Goal: Task Accomplishment & Management: Complete application form

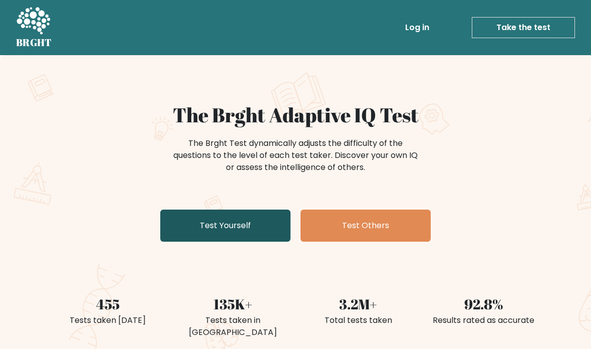
click at [253, 222] on link "Test Yourself" at bounding box center [225, 226] width 130 height 32
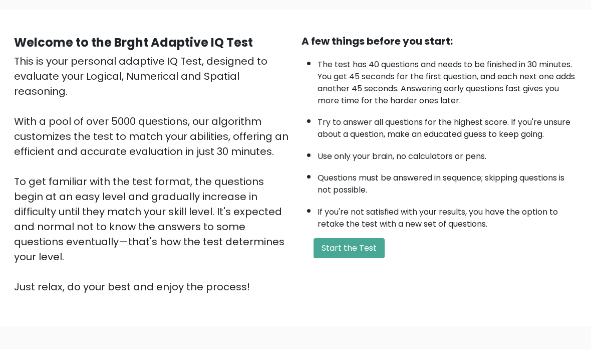
scroll to position [71, 0]
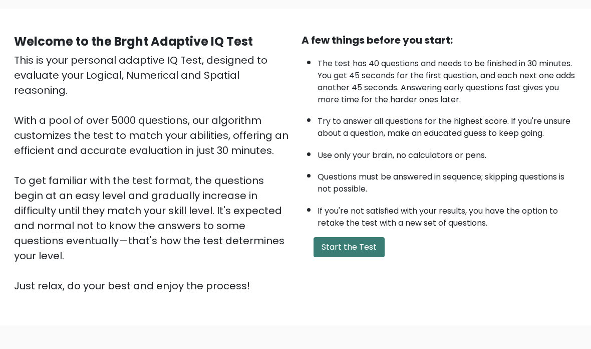
click at [373, 257] on button "Start the Test" at bounding box center [349, 247] width 71 height 20
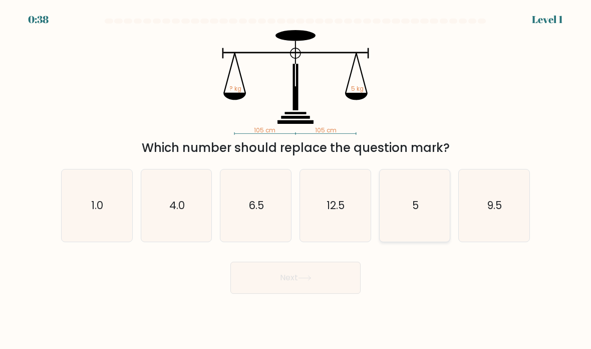
click at [434, 229] on icon "5" at bounding box center [415, 205] width 71 height 71
click at [296, 179] on input "e. 5" at bounding box center [296, 176] width 1 height 5
radio input "true"
click at [333, 294] on button "Next" at bounding box center [296, 278] width 130 height 32
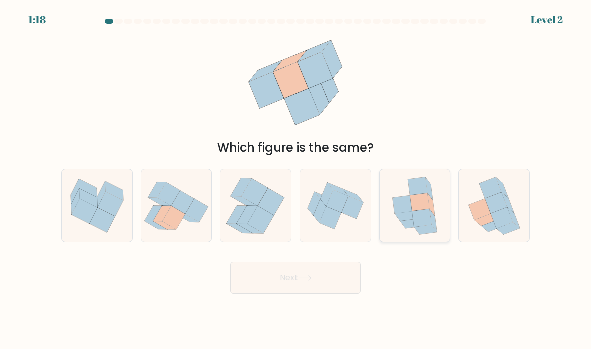
click at [416, 223] on icon at bounding box center [422, 218] width 20 height 19
click at [296, 179] on input "e." at bounding box center [296, 176] width 1 height 5
radio input "true"
click at [319, 294] on button "Next" at bounding box center [296, 278] width 130 height 32
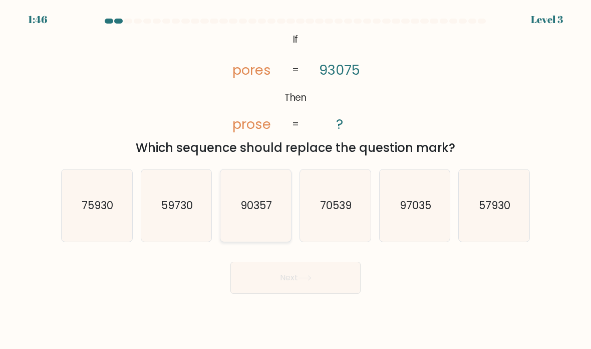
click at [274, 235] on icon "90357" at bounding box center [256, 205] width 71 height 71
click at [296, 179] on input "c. 90357" at bounding box center [296, 176] width 1 height 5
radio input "true"
click at [297, 284] on button "Next" at bounding box center [296, 278] width 130 height 32
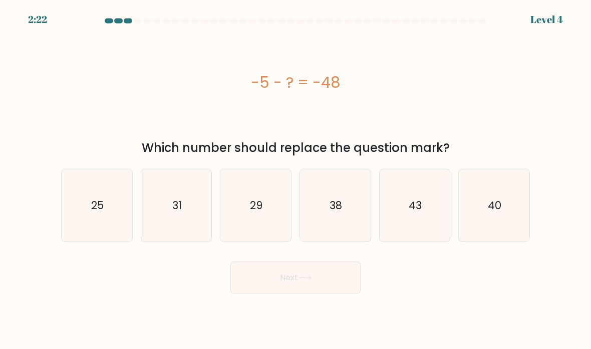
scroll to position [23, 0]
click at [425, 220] on icon "43" at bounding box center [415, 205] width 71 height 71
click at [296, 179] on input "e. 43" at bounding box center [296, 176] width 1 height 5
radio input "true"
click at [308, 275] on icon at bounding box center [305, 278] width 14 height 6
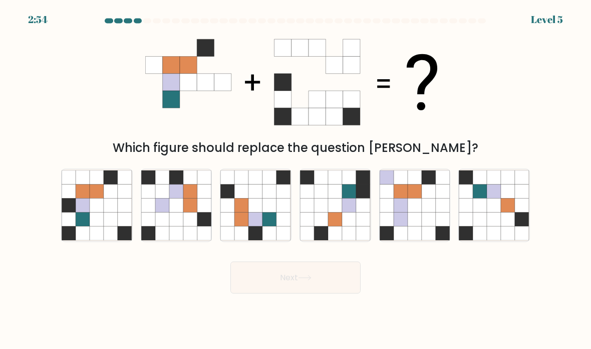
scroll to position [7, 0]
click at [426, 233] on icon at bounding box center [429, 234] width 14 height 14
click at [296, 179] on input "e." at bounding box center [296, 176] width 1 height 5
radio input "true"
click at [425, 242] on div at bounding box center [415, 205] width 72 height 73
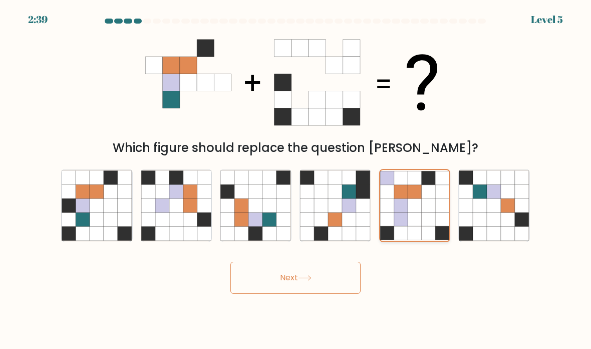
click at [296, 179] on input "e." at bounding box center [296, 176] width 1 height 5
click at [74, 213] on icon at bounding box center [69, 206] width 14 height 14
click at [296, 179] on input "a." at bounding box center [296, 176] width 1 height 5
radio input "true"
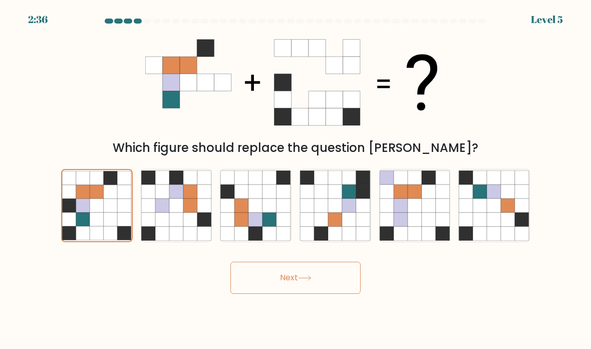
click at [320, 285] on button "Next" at bounding box center [296, 278] width 130 height 32
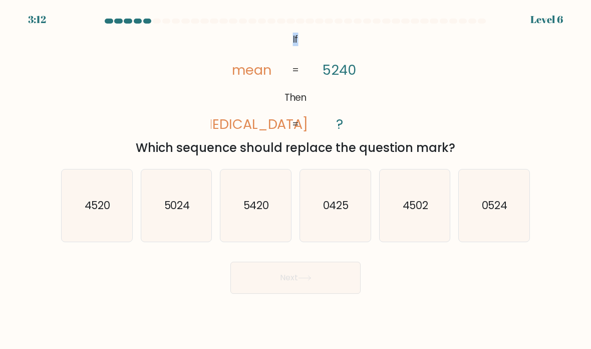
click at [381, 96] on icon "@import url('https://fonts.googleapis.com/css?family=Abril+Fatface:400,100,100i…" at bounding box center [296, 82] width 170 height 105
click at [420, 231] on icon "4502" at bounding box center [415, 205] width 71 height 71
click at [296, 179] on input "e. 4502" at bounding box center [296, 176] width 1 height 5
radio input "true"
click at [88, 224] on icon "4520" at bounding box center [97, 205] width 71 height 71
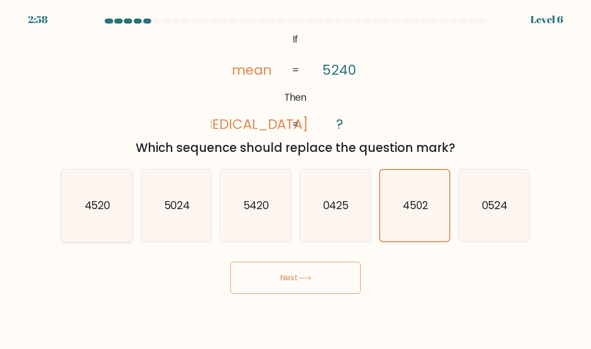
click at [296, 179] on input "a. 4520" at bounding box center [296, 176] width 1 height 5
radio input "true"
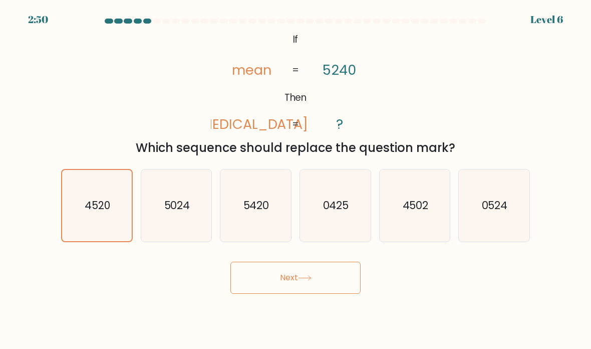
click at [325, 284] on button "Next" at bounding box center [296, 278] width 130 height 32
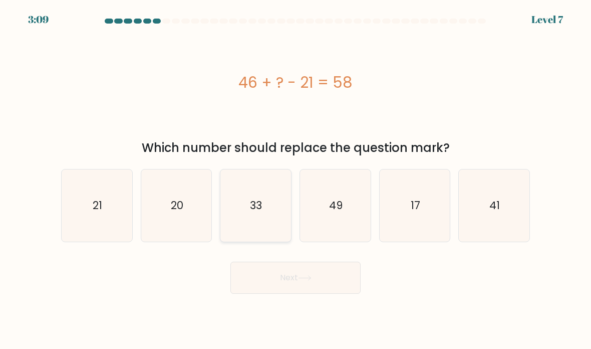
click at [257, 229] on icon "33" at bounding box center [256, 205] width 71 height 71
click at [296, 179] on input "c. 33" at bounding box center [296, 176] width 1 height 5
radio input "true"
click at [296, 278] on button "Next" at bounding box center [296, 278] width 130 height 32
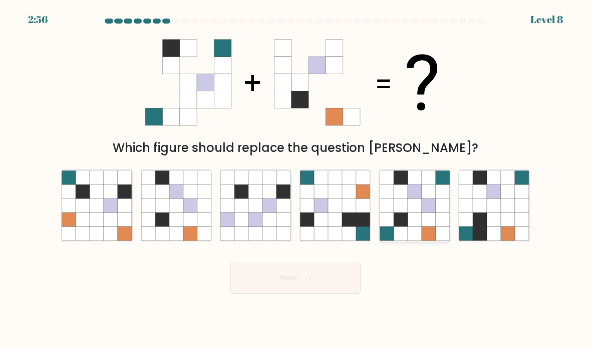
click at [424, 206] on icon at bounding box center [429, 206] width 14 height 14
click at [296, 179] on input "e." at bounding box center [296, 176] width 1 height 5
radio input "true"
click at [394, 341] on body "2:56 Level 8" at bounding box center [295, 174] width 591 height 349
click at [316, 290] on button "Next" at bounding box center [296, 278] width 130 height 32
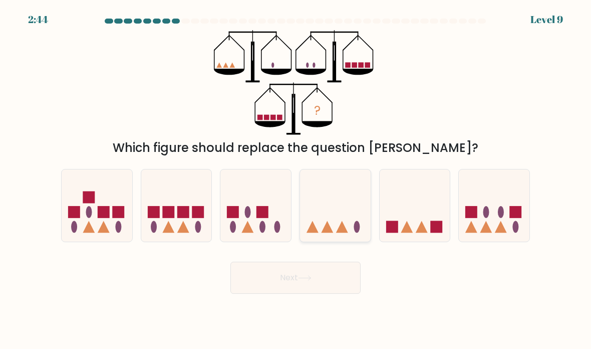
click at [336, 231] on icon at bounding box center [335, 205] width 71 height 59
click at [296, 179] on input "d." at bounding box center [296, 176] width 1 height 5
radio input "true"
click at [308, 281] on icon at bounding box center [305, 278] width 14 height 6
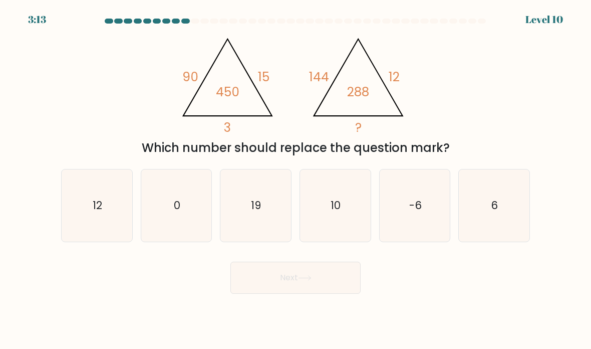
scroll to position [0, 0]
click at [92, 241] on icon "12" at bounding box center [97, 205] width 71 height 71
click at [296, 179] on input "a. 12" at bounding box center [296, 176] width 1 height 5
radio input "true"
click at [102, 213] on text "12" at bounding box center [98, 205] width 10 height 15
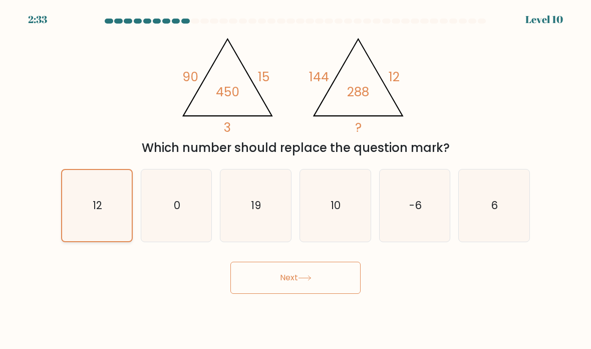
click at [296, 179] on input "a. 12" at bounding box center [296, 176] width 1 height 5
click at [302, 294] on button "Next" at bounding box center [296, 278] width 130 height 32
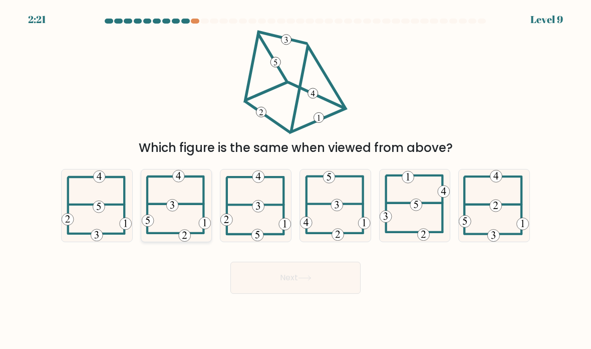
click at [163, 220] on icon at bounding box center [176, 205] width 69 height 72
click at [296, 179] on input "b." at bounding box center [296, 176] width 1 height 5
radio input "true"
click at [286, 290] on button "Next" at bounding box center [296, 278] width 130 height 32
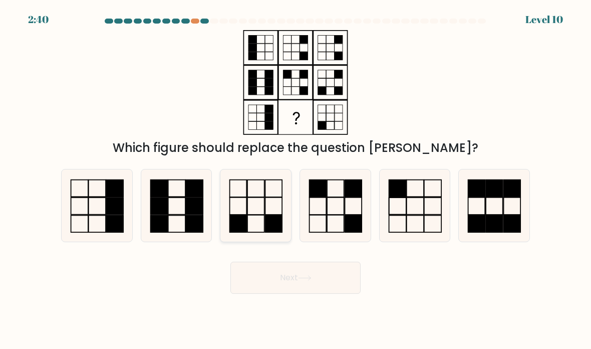
click at [267, 232] on rect at bounding box center [274, 224] width 17 height 18
click at [296, 179] on input "c." at bounding box center [296, 176] width 1 height 5
radio input "true"
click at [283, 289] on button "Next" at bounding box center [296, 278] width 130 height 32
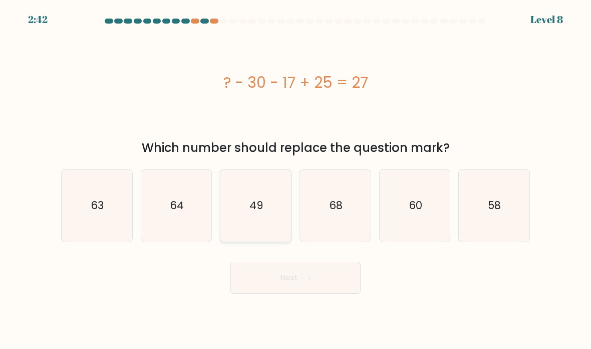
click at [265, 239] on icon "49" at bounding box center [256, 205] width 71 height 71
click at [296, 179] on input "c. 49" at bounding box center [296, 176] width 1 height 5
radio input "true"
click at [274, 294] on button "Next" at bounding box center [296, 278] width 130 height 32
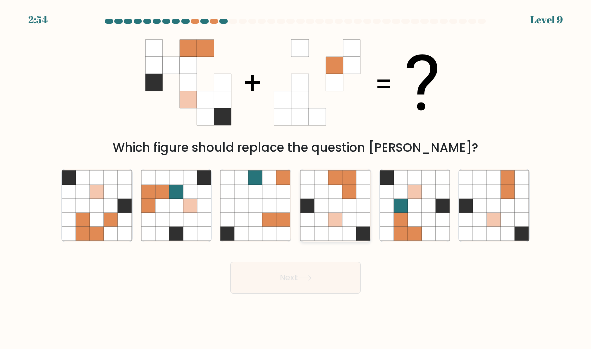
click at [314, 213] on icon at bounding box center [307, 206] width 14 height 14
click at [296, 179] on input "d." at bounding box center [296, 176] width 1 height 5
radio input "true"
click at [321, 294] on button "Next" at bounding box center [296, 278] width 130 height 32
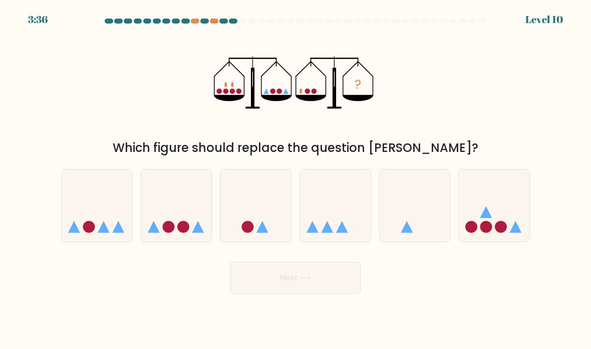
click at [313, 294] on button "Next" at bounding box center [296, 278] width 130 height 32
click at [274, 210] on icon at bounding box center [256, 205] width 71 height 59
click at [296, 179] on input "c." at bounding box center [296, 176] width 1 height 5
radio input "true"
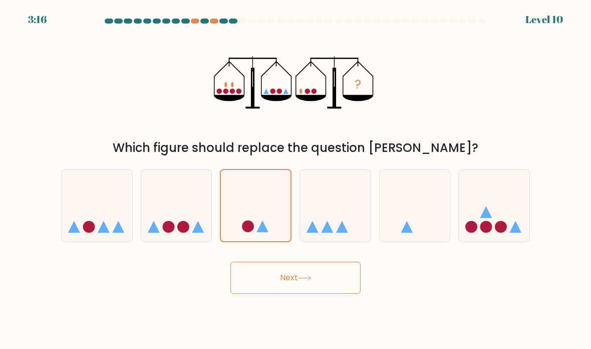
click at [321, 283] on button "Next" at bounding box center [296, 278] width 130 height 32
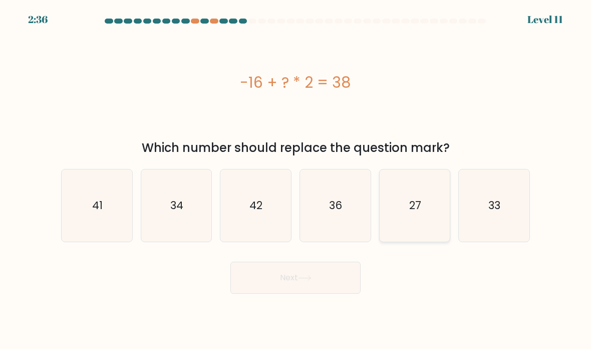
click at [419, 222] on icon "27" at bounding box center [415, 205] width 71 height 71
click at [296, 179] on input "e. 27" at bounding box center [296, 176] width 1 height 5
radio input "true"
click at [313, 294] on button "Next" at bounding box center [296, 278] width 130 height 32
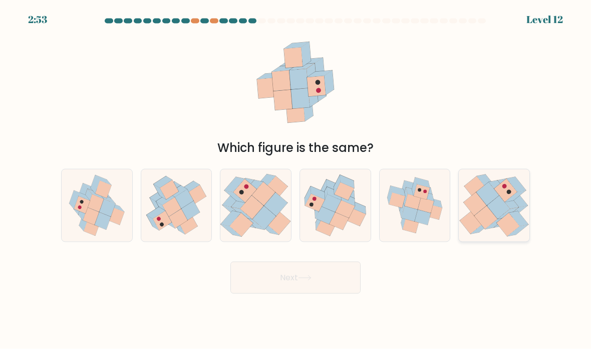
scroll to position [32, 0]
click at [503, 213] on icon at bounding box center [508, 224] width 23 height 23
click at [296, 179] on input "f." at bounding box center [296, 176] width 1 height 5
radio input "true"
click at [327, 262] on button "Next" at bounding box center [296, 278] width 130 height 32
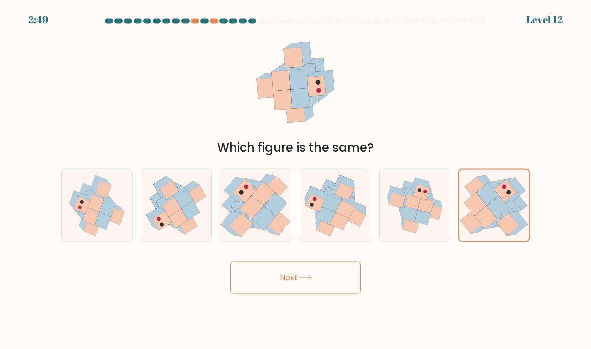
scroll to position [0, 0]
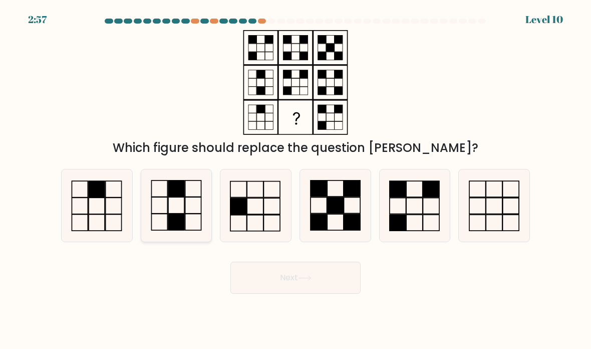
click at [193, 217] on icon at bounding box center [176, 205] width 71 height 71
click at [296, 179] on input "b." at bounding box center [296, 176] width 1 height 5
radio input "true"
click at [277, 286] on button "Next" at bounding box center [296, 278] width 130 height 32
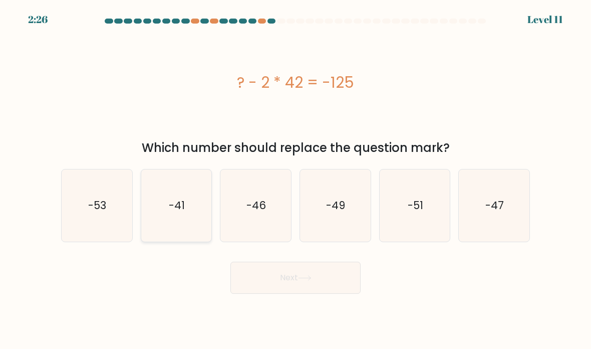
click at [170, 237] on icon "-41" at bounding box center [176, 205] width 71 height 71
click at [296, 179] on input "b. -41" at bounding box center [296, 176] width 1 height 5
radio input "true"
click at [257, 289] on button "Next" at bounding box center [296, 278] width 130 height 32
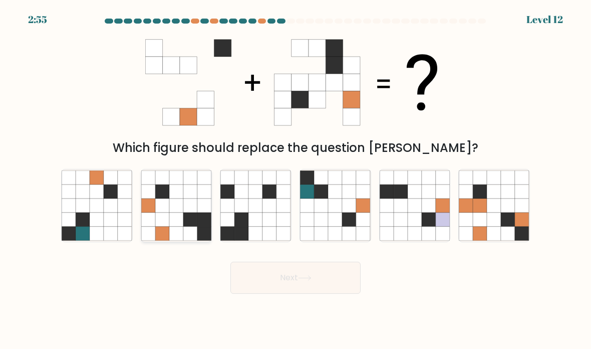
click at [189, 241] on icon at bounding box center [190, 234] width 14 height 14
click at [296, 179] on input "b." at bounding box center [296, 176] width 1 height 5
radio input "true"
click at [302, 294] on button "Next" at bounding box center [296, 278] width 130 height 32
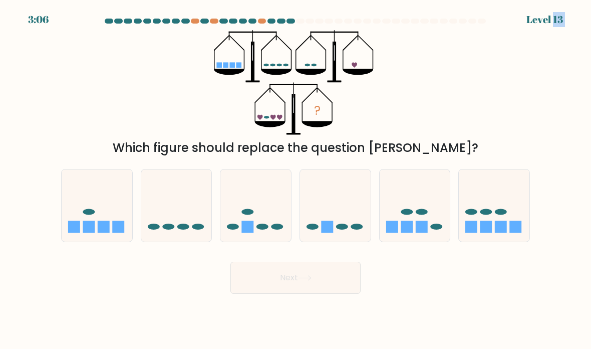
click at [242, 149] on div "? Which figure should replace the question mark?" at bounding box center [295, 93] width 481 height 127
click at [495, 242] on div at bounding box center [495, 205] width 72 height 73
click at [296, 179] on input "f." at bounding box center [296, 176] width 1 height 5
radio input "true"
click at [319, 294] on button "Next" at bounding box center [296, 278] width 130 height 32
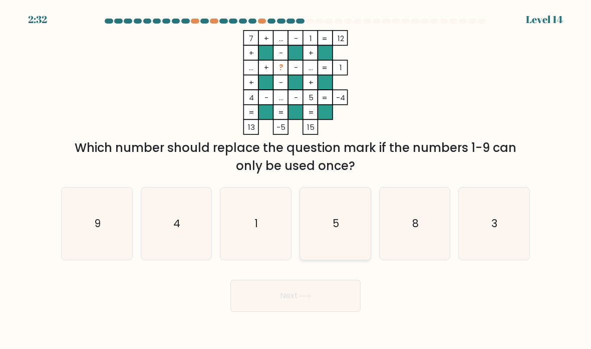
click at [351, 250] on icon "5" at bounding box center [335, 223] width 71 height 71
click at [296, 179] on input "d. 5" at bounding box center [296, 176] width 1 height 5
radio input "true"
click at [336, 305] on button "Next" at bounding box center [296, 296] width 130 height 32
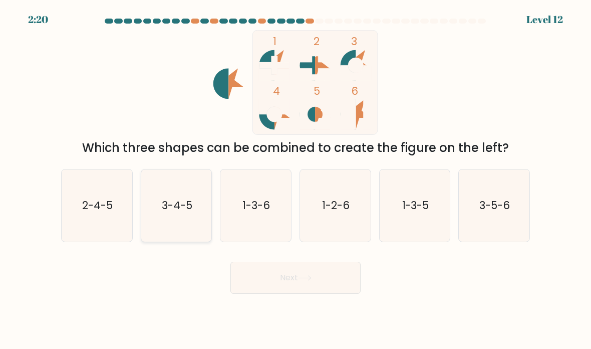
click at [166, 226] on icon "3-4-5" at bounding box center [176, 205] width 71 height 71
click at [296, 179] on input "b. 3-4-5" at bounding box center [296, 176] width 1 height 5
radio input "true"
click at [358, 294] on button "Next" at bounding box center [296, 278] width 130 height 32
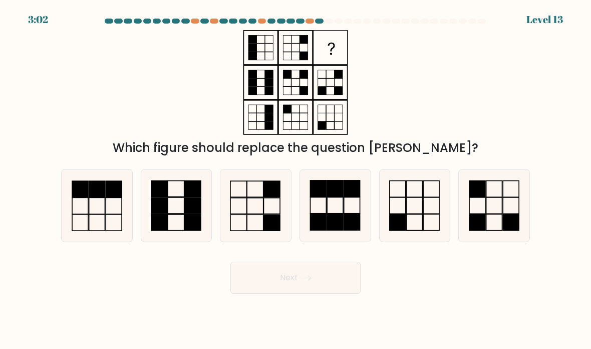
click at [503, 98] on div "Which figure should replace the question mark?" at bounding box center [295, 93] width 481 height 127
click at [271, 218] on icon at bounding box center [256, 205] width 71 height 71
click at [296, 179] on input "c." at bounding box center [296, 176] width 1 height 5
radio input "true"
click at [304, 281] on icon at bounding box center [305, 278] width 14 height 6
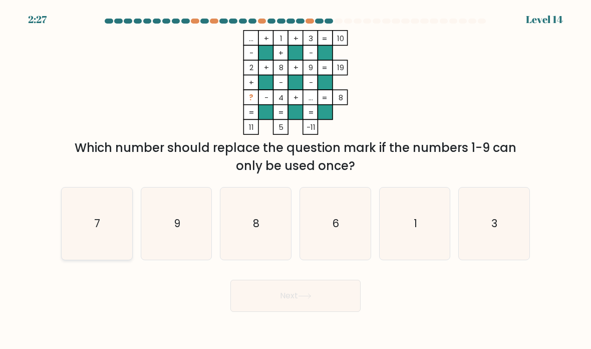
click at [103, 246] on icon "7" at bounding box center [97, 223] width 71 height 71
click at [296, 179] on input "a. 7" at bounding box center [296, 176] width 1 height 5
radio input "true"
click at [294, 305] on button "Next" at bounding box center [296, 296] width 130 height 32
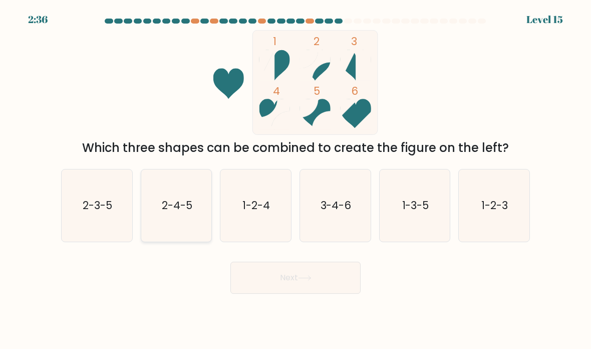
click at [177, 227] on icon "2-4-5" at bounding box center [176, 205] width 71 height 71
click at [296, 179] on input "b. 2-4-5" at bounding box center [296, 176] width 1 height 5
radio input "true"
click at [273, 287] on button "Next" at bounding box center [296, 278] width 130 height 32
click at [271, 294] on button "Next" at bounding box center [296, 278] width 130 height 32
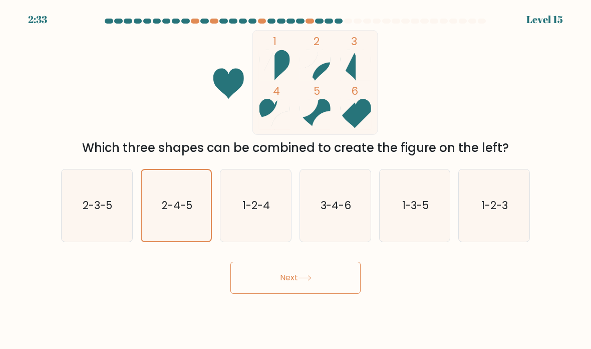
click at [283, 289] on button "Next" at bounding box center [296, 278] width 130 height 32
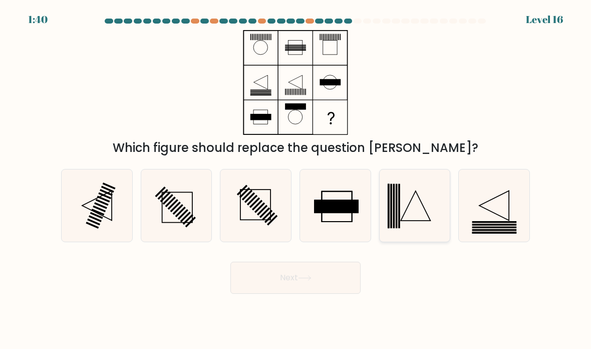
click at [415, 238] on icon at bounding box center [415, 205] width 71 height 71
click at [296, 179] on input "e." at bounding box center [296, 176] width 1 height 5
radio input "true"
click at [346, 293] on button "Next" at bounding box center [296, 278] width 130 height 32
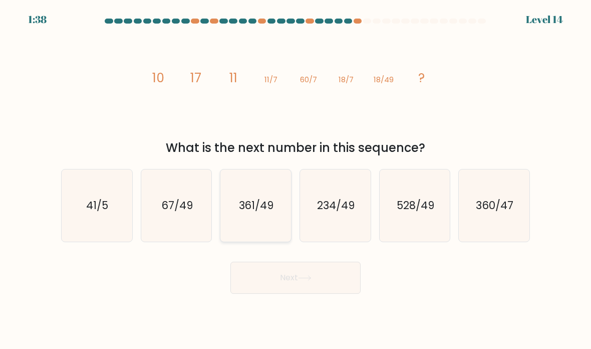
click at [254, 241] on icon "361/49" at bounding box center [256, 205] width 71 height 71
click at [296, 179] on input "c. 361/49" at bounding box center [296, 176] width 1 height 5
radio input "true"
click at [272, 294] on button "Next" at bounding box center [296, 278] width 130 height 32
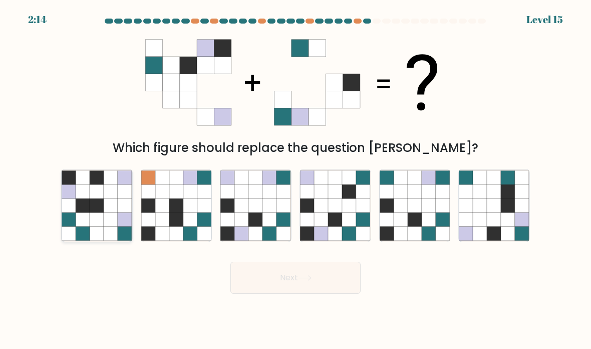
click at [80, 241] on icon at bounding box center [83, 234] width 14 height 14
click at [296, 179] on input "a." at bounding box center [296, 176] width 1 height 5
radio input "true"
click at [224, 74] on icon at bounding box center [222, 65] width 17 height 17
click at [230, 88] on icon at bounding box center [222, 82] width 17 height 17
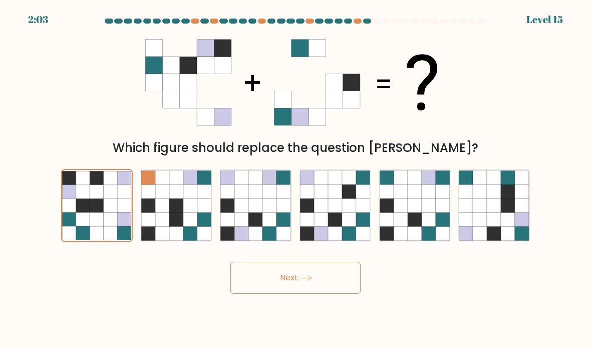
click at [224, 108] on icon at bounding box center [222, 99] width 17 height 17
click at [231, 125] on icon at bounding box center [222, 116] width 17 height 17
click at [235, 199] on icon at bounding box center [242, 191] width 14 height 14
click at [296, 179] on input "c." at bounding box center [296, 176] width 1 height 5
radio input "true"
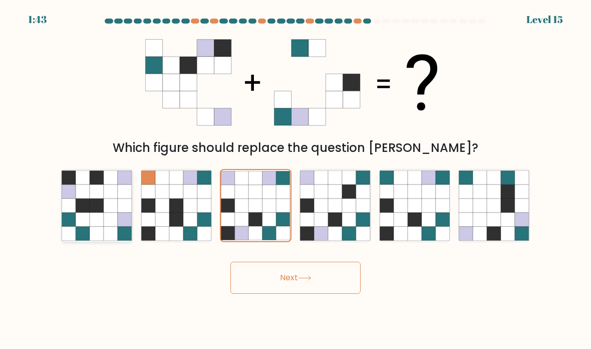
click at [123, 241] on icon at bounding box center [125, 234] width 14 height 14
click at [296, 179] on input "a." at bounding box center [296, 176] width 1 height 5
radio input "true"
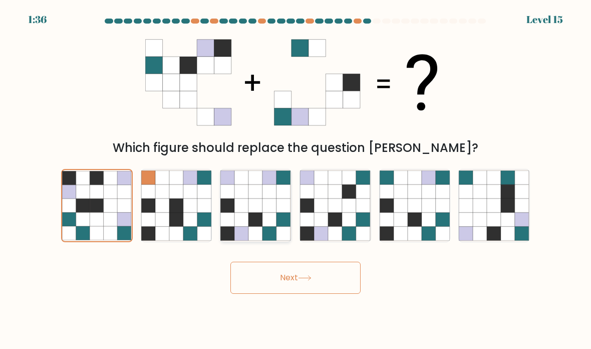
click at [242, 227] on icon at bounding box center [242, 220] width 14 height 14
click at [296, 179] on input "c." at bounding box center [296, 176] width 1 height 5
radio input "true"
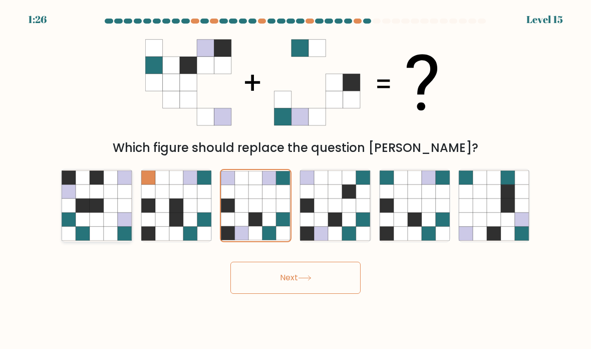
click at [86, 227] on icon at bounding box center [83, 220] width 14 height 14
click at [296, 179] on input "a." at bounding box center [296, 176] width 1 height 5
radio input "true"
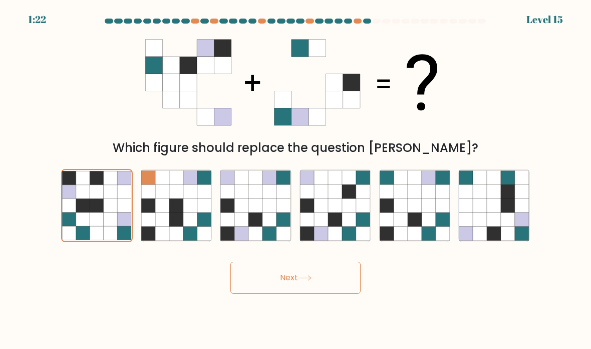
click at [289, 284] on button "Next" at bounding box center [296, 278] width 130 height 32
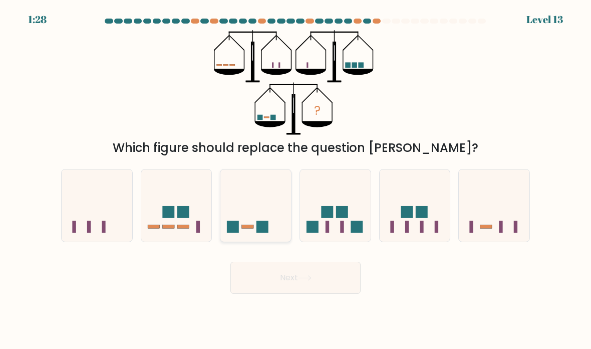
click at [267, 233] on rect at bounding box center [263, 227] width 12 height 12
click at [296, 179] on input "c." at bounding box center [296, 176] width 1 height 5
radio input "true"
click at [265, 292] on button "Next" at bounding box center [296, 278] width 130 height 32
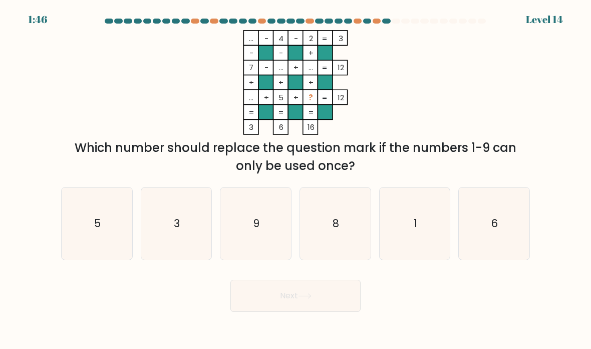
click at [249, 103] on tspan "..." at bounding box center [251, 97] width 5 height 11
click at [424, 235] on icon "1" at bounding box center [415, 223] width 71 height 71
click at [296, 179] on input "e. 1" at bounding box center [296, 176] width 1 height 5
radio input "true"
click at [298, 311] on button "Next" at bounding box center [296, 296] width 130 height 32
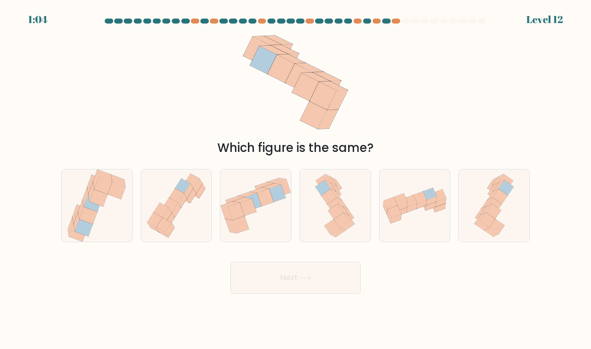
click at [268, 294] on button "Next" at bounding box center [296, 278] width 130 height 32
click at [335, 219] on icon at bounding box center [336, 211] width 16 height 15
click at [296, 179] on input "d." at bounding box center [296, 176] width 1 height 5
radio input "true"
click at [314, 294] on button "Next" at bounding box center [296, 278] width 130 height 32
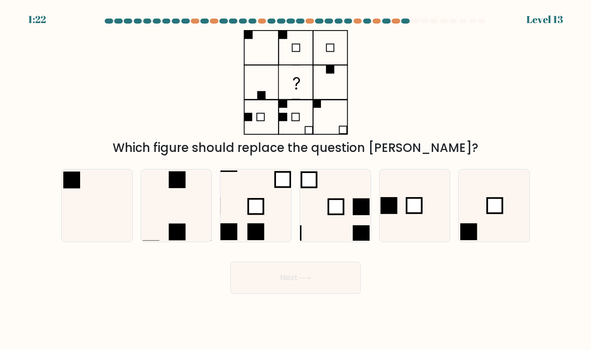
click at [456, 228] on div "f." at bounding box center [495, 205] width 80 height 73
click at [468, 229] on icon at bounding box center [494, 205] width 71 height 71
click at [296, 179] on input "f." at bounding box center [296, 176] width 1 height 5
radio input "true"
click at [286, 294] on button "Next" at bounding box center [296, 278] width 130 height 32
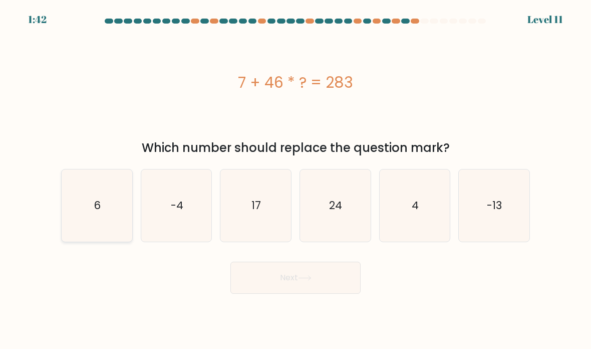
click at [114, 228] on icon "6" at bounding box center [97, 205] width 71 height 71
click at [296, 179] on input "a. 6" at bounding box center [296, 176] width 1 height 5
radio input "true"
click at [280, 308] on body "1:40 Level 11 6" at bounding box center [295, 174] width 591 height 349
click at [281, 294] on button "Next" at bounding box center [296, 278] width 130 height 32
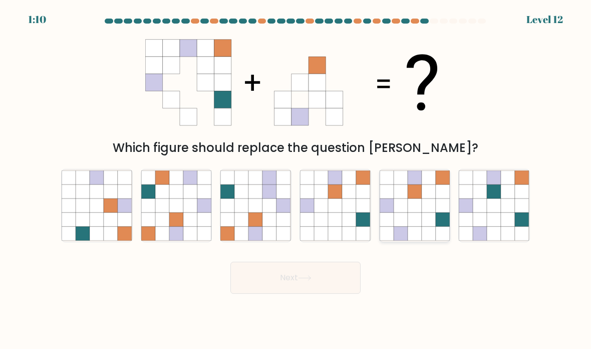
click at [387, 213] on icon at bounding box center [387, 206] width 14 height 14
click at [296, 179] on input "e." at bounding box center [296, 176] width 1 height 5
radio input "true"
click at [309, 294] on button "Next" at bounding box center [296, 278] width 130 height 32
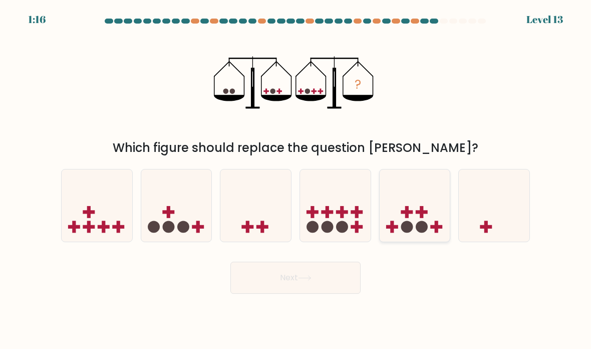
click at [383, 226] on icon at bounding box center [415, 205] width 71 height 59
click at [296, 179] on input "e." at bounding box center [296, 176] width 1 height 5
radio input "true"
click at [339, 275] on button "Next" at bounding box center [296, 278] width 130 height 32
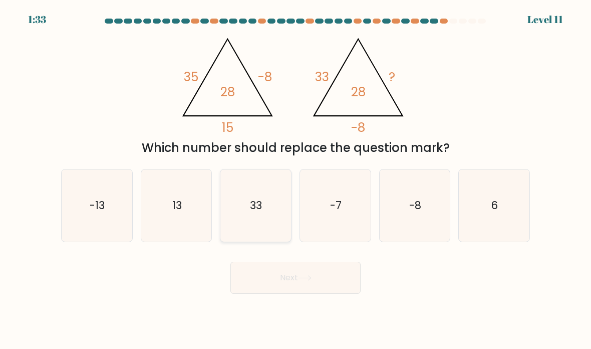
click at [237, 234] on icon "33" at bounding box center [256, 205] width 71 height 71
click at [296, 179] on input "c. 33" at bounding box center [296, 176] width 1 height 5
radio input "true"
click at [267, 294] on button "Next" at bounding box center [296, 278] width 130 height 32
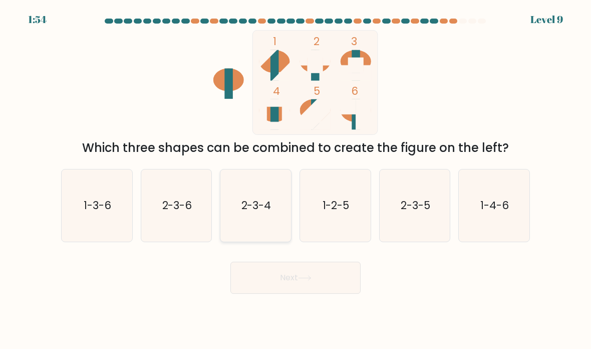
click at [267, 213] on text "2-3-4" at bounding box center [257, 205] width 30 height 15
click at [296, 179] on input "c. 2-3-4" at bounding box center [296, 176] width 1 height 5
radio input "true"
click at [297, 294] on button "Next" at bounding box center [296, 278] width 130 height 32
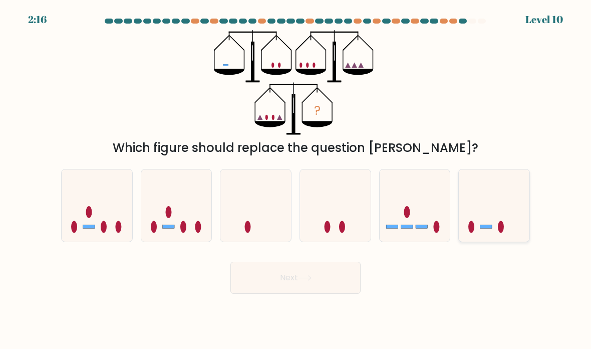
click at [495, 220] on icon at bounding box center [494, 205] width 71 height 59
click at [296, 179] on input "f." at bounding box center [296, 176] width 1 height 5
radio input "true"
click at [286, 282] on button "Next" at bounding box center [296, 278] width 130 height 32
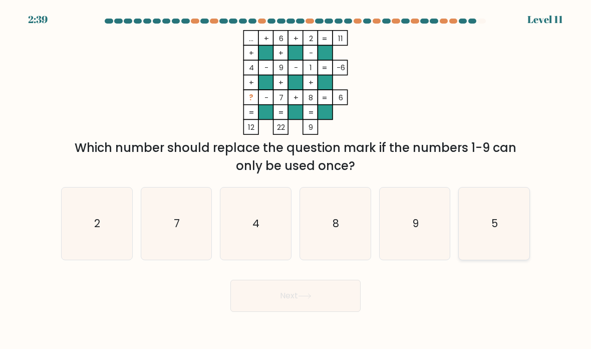
click at [480, 235] on icon "5" at bounding box center [494, 223] width 71 height 71
click at [296, 179] on input "f. 5" at bounding box center [296, 176] width 1 height 5
radio input "true"
click at [352, 308] on button "Next" at bounding box center [296, 296] width 130 height 32
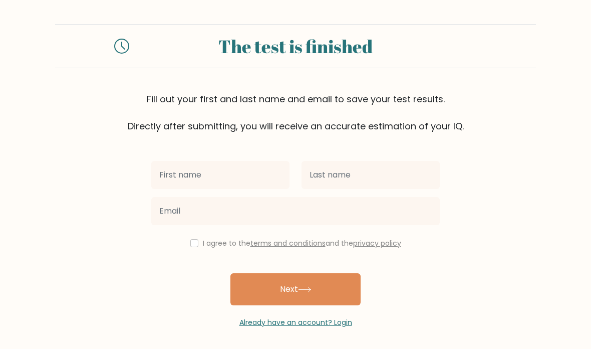
scroll to position [121, 0]
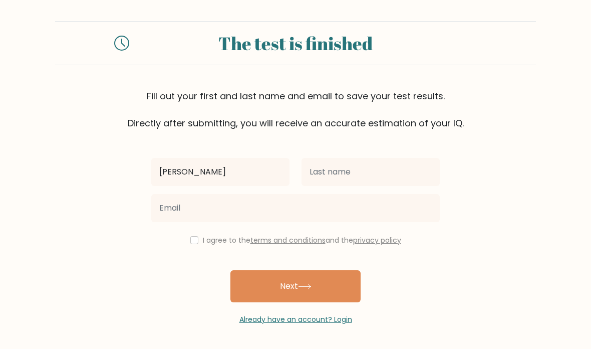
type input "[PERSON_NAME]"
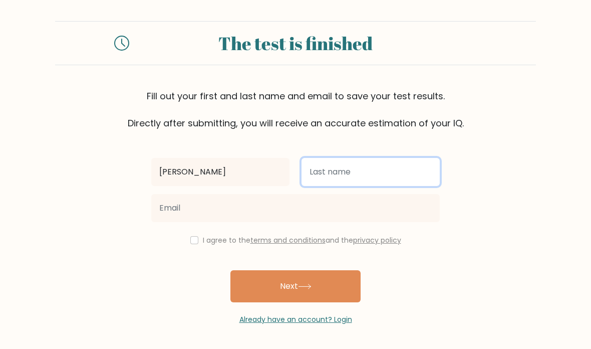
click at [380, 185] on input "text" at bounding box center [371, 172] width 138 height 28
type input "Pinneta"
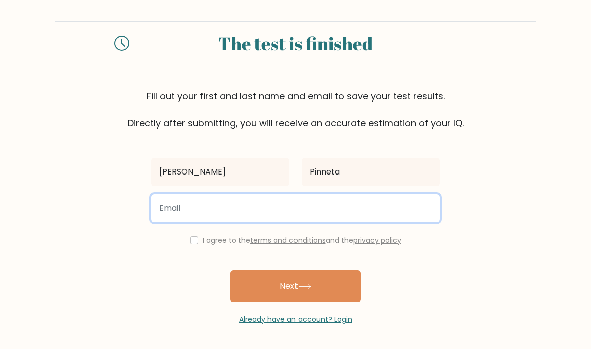
click at [383, 203] on input "email" at bounding box center [295, 208] width 289 height 28
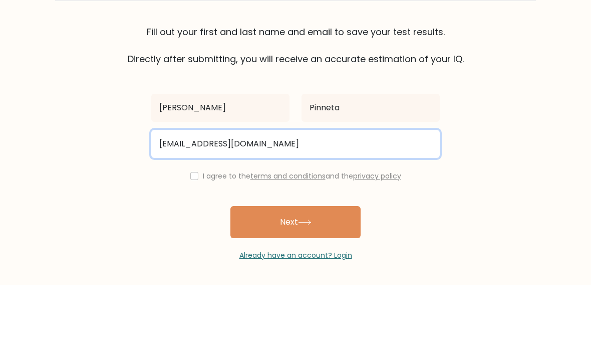
scroll to position [10, 0]
type input "kpinneta25@unity.edu"
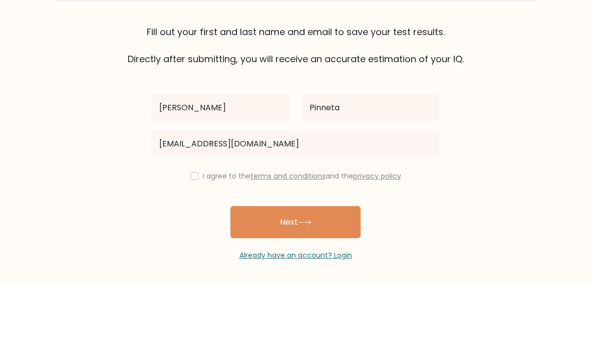
click at [195, 234] on div "I agree to the terms and conditions and the privacy policy" at bounding box center [295, 240] width 301 height 12
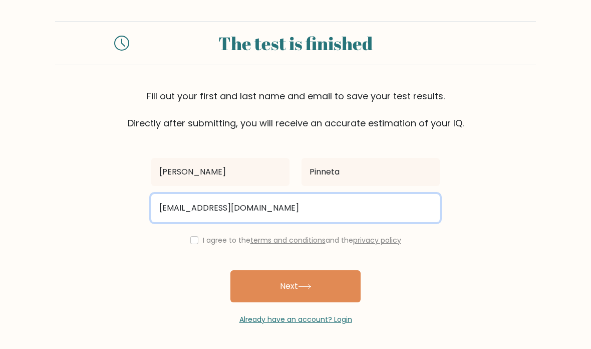
click at [194, 194] on input "kpinneta25@unity.edu" at bounding box center [295, 208] width 289 height 28
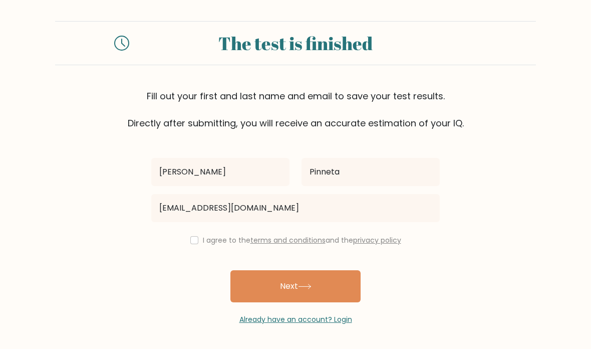
click at [191, 236] on input "checkbox" at bounding box center [194, 240] width 8 height 8
checkbox input "true"
click at [232, 190] on div "kpinneta25@unity.edu" at bounding box center [295, 208] width 301 height 36
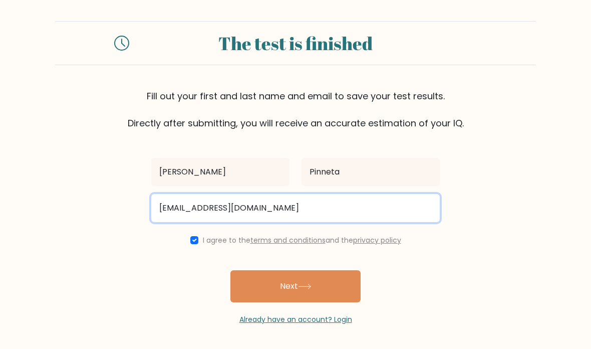
click at [232, 194] on input "kpinneta25@unity.edu" at bounding box center [295, 208] width 289 height 28
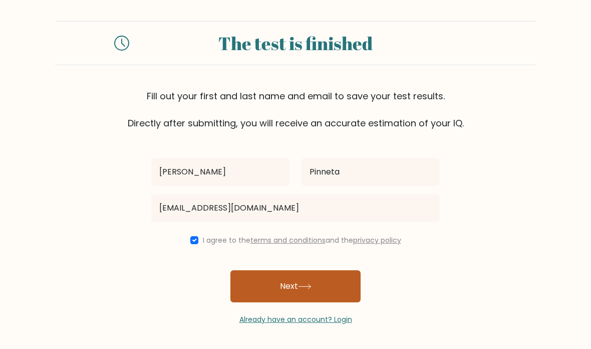
click at [262, 270] on button "Next" at bounding box center [296, 286] width 130 height 32
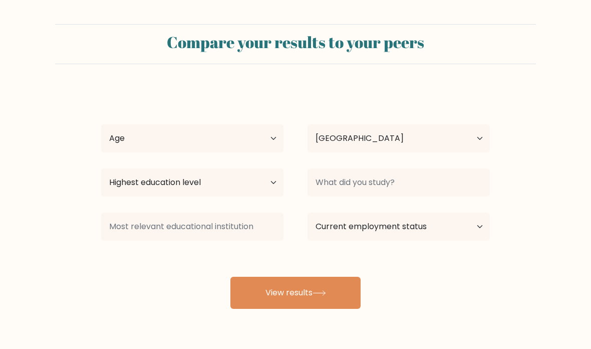
select select "US"
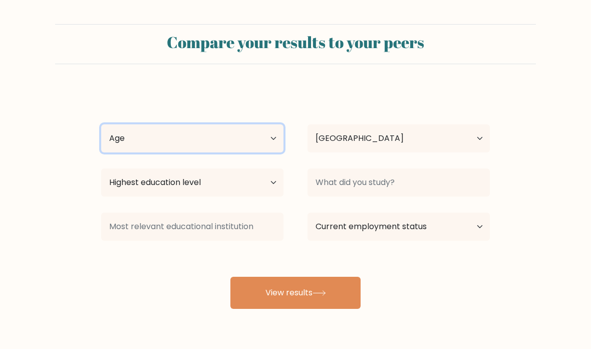
select select "18_24"
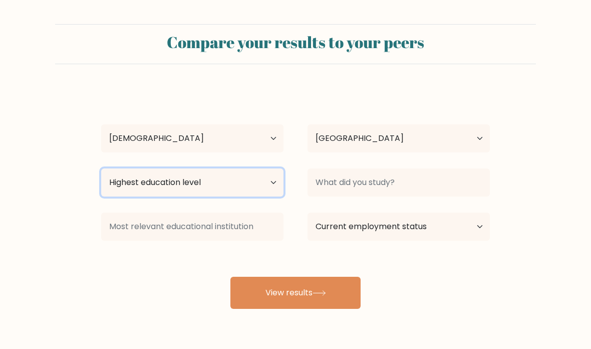
select select "upper_secondary"
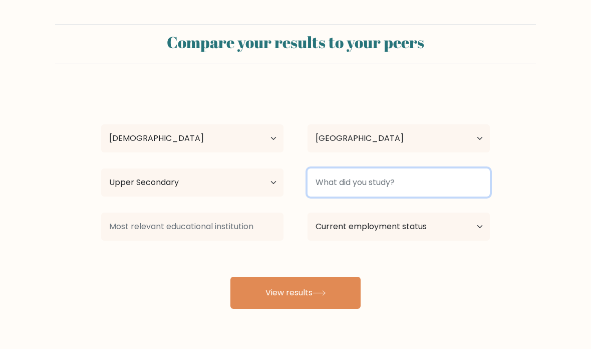
click at [320, 177] on input at bounding box center [399, 182] width 182 height 28
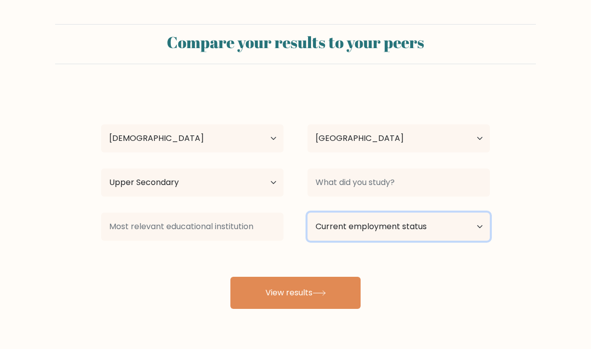
select select "student"
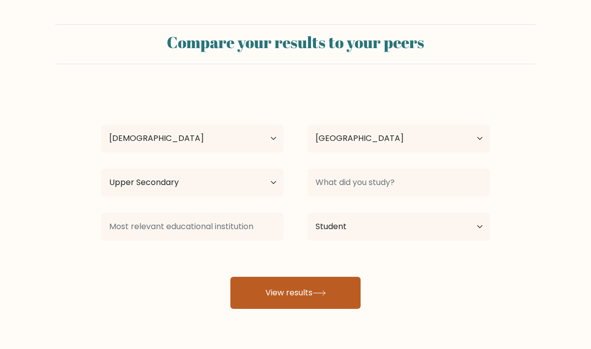
click at [306, 306] on button "View results" at bounding box center [296, 293] width 130 height 32
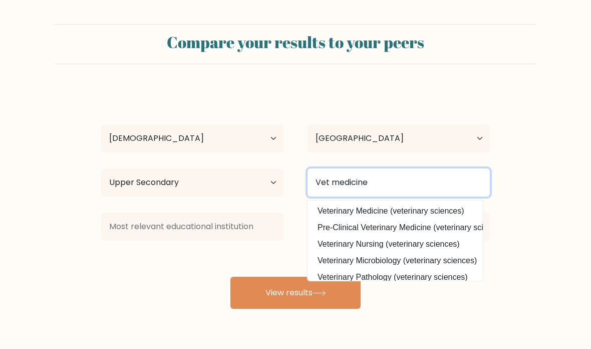
type input "Vet medicine"
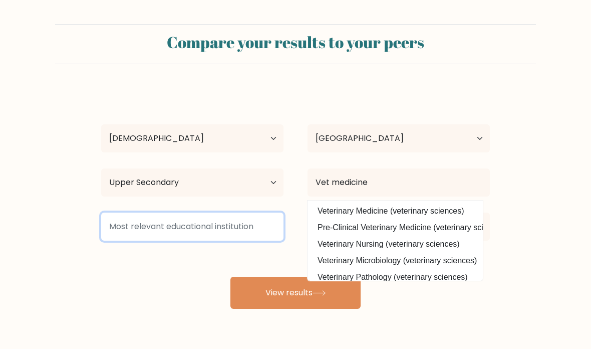
click at [259, 237] on input at bounding box center [192, 227] width 182 height 28
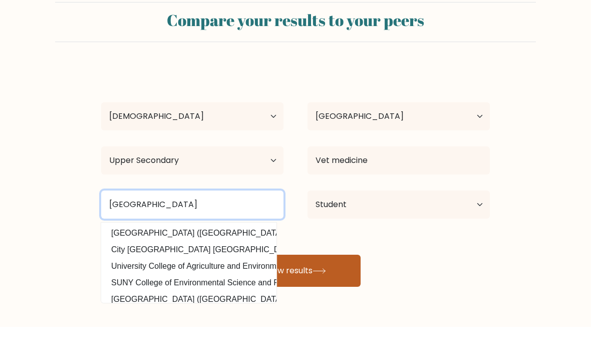
type input "Unity environmental College"
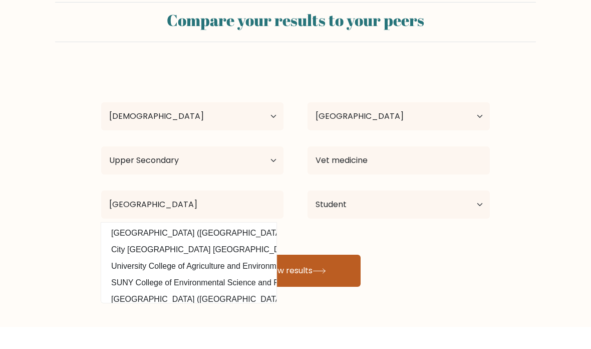
click at [311, 277] on button "View results" at bounding box center [296, 293] width 130 height 32
